Goal: Task Accomplishment & Management: Manage account settings

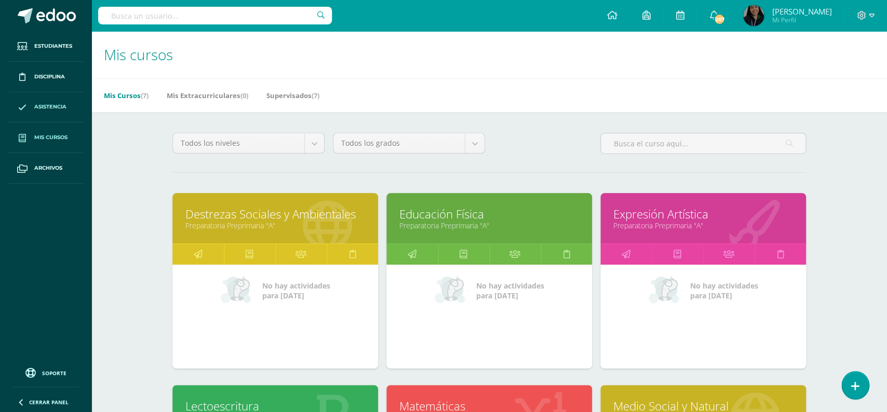
click at [49, 111] on span "Asistencia" at bounding box center [50, 107] width 32 height 8
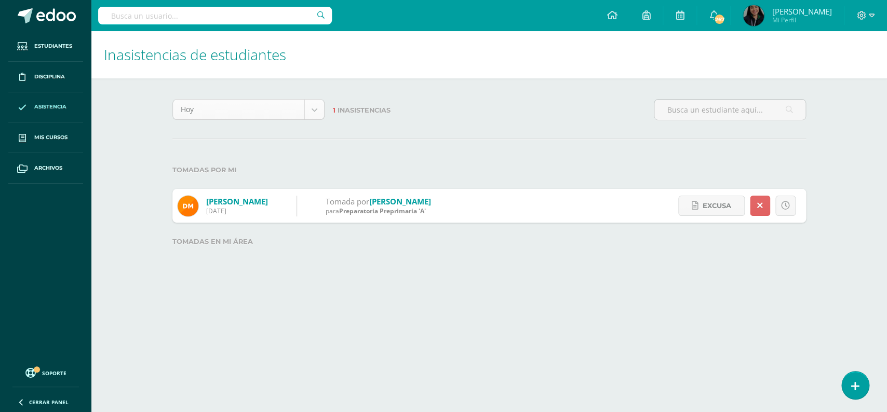
click at [319, 112] on body "Estudiantes Disciplina Asistencia Mis cursos Archivos Soporte Ayuda Reportar un…" at bounding box center [443, 140] width 887 height 281
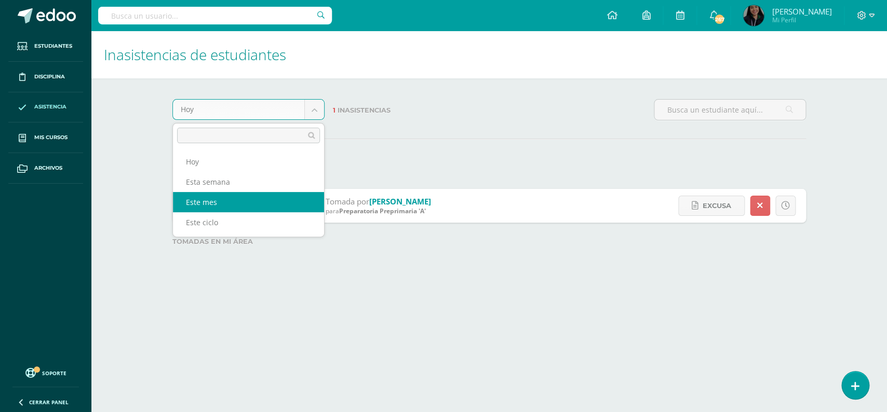
select select "month"
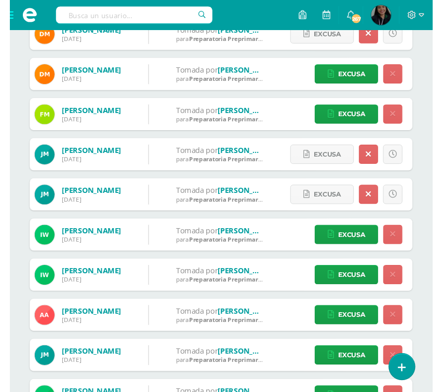
scroll to position [240, 0]
